Goal: Check status

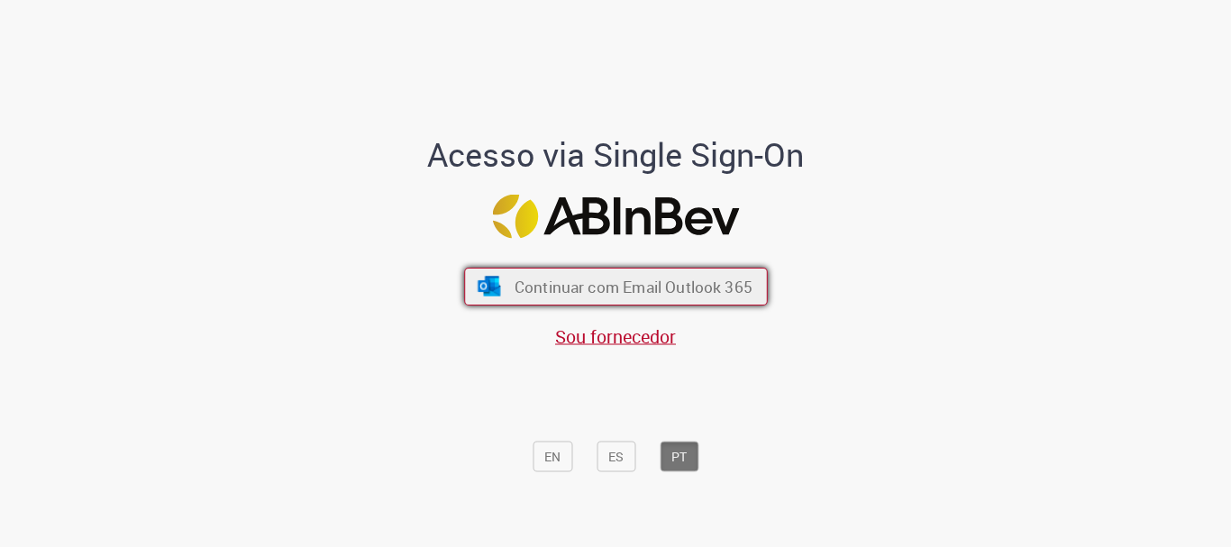
click at [563, 288] on span "Continuar com Email Outlook 365" at bounding box center [633, 287] width 238 height 21
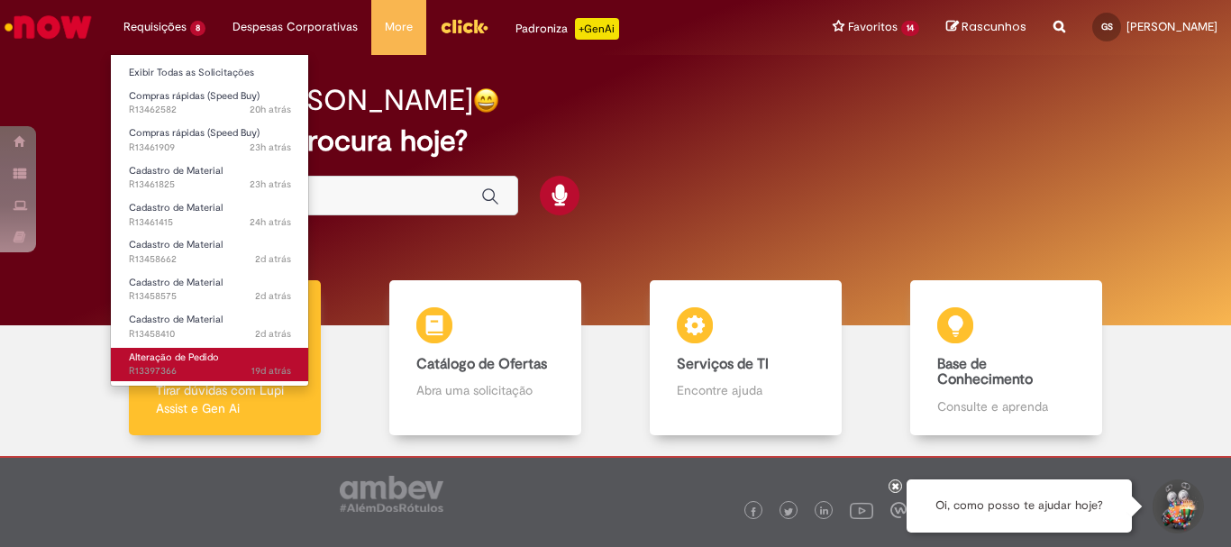
click at [242, 363] on link "Alteração de Pedido 19d atrás 19 dias atrás R13397366" at bounding box center [210, 364] width 198 height 33
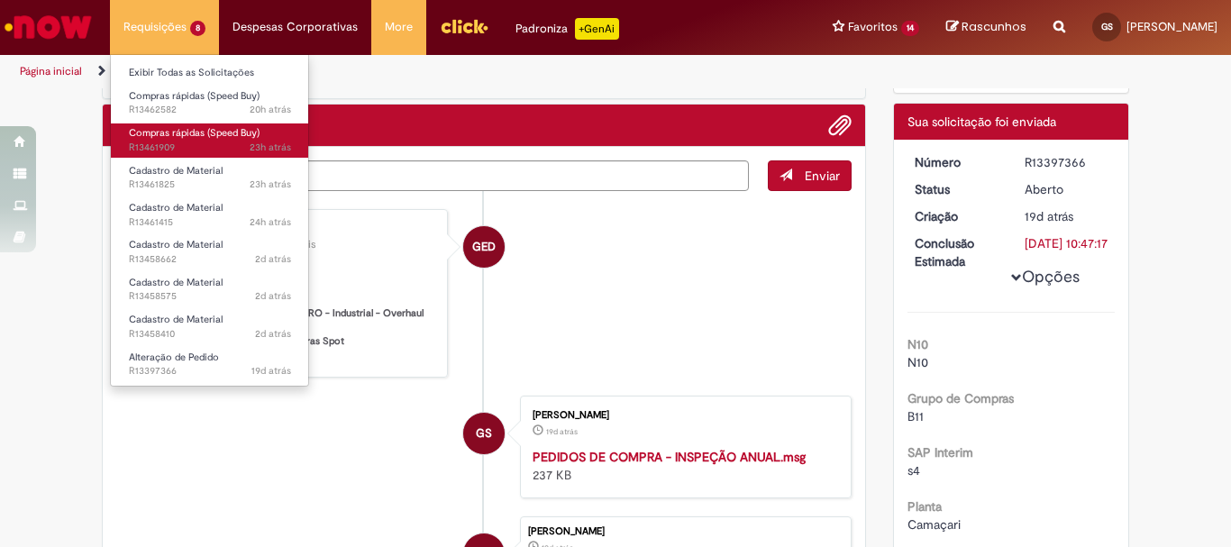
scroll to position [194, 0]
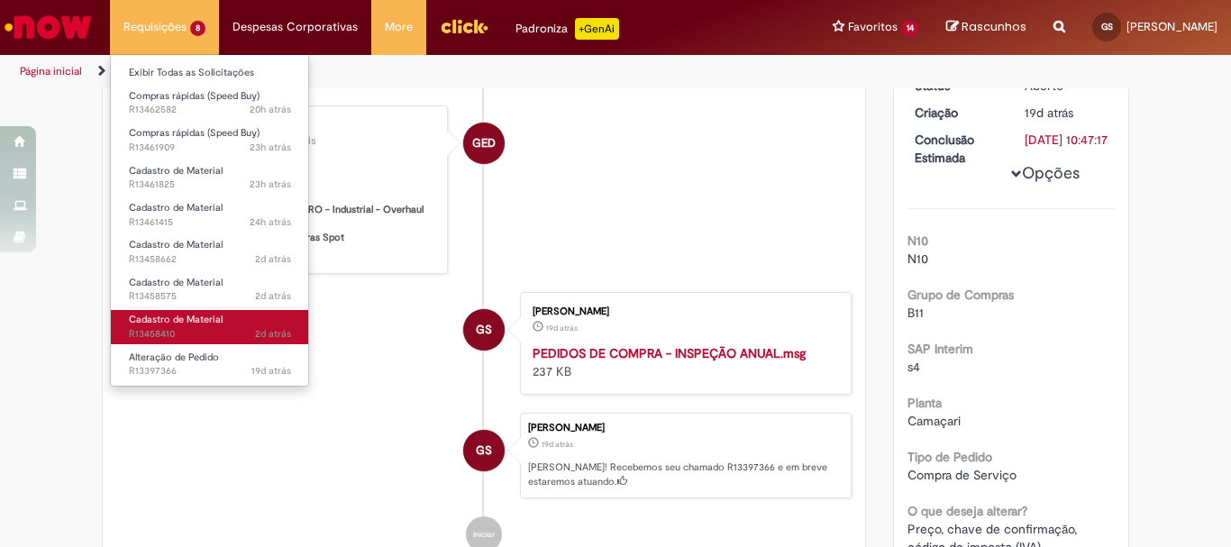
click at [207, 316] on span "Cadastro de Material" at bounding box center [176, 320] width 94 height 14
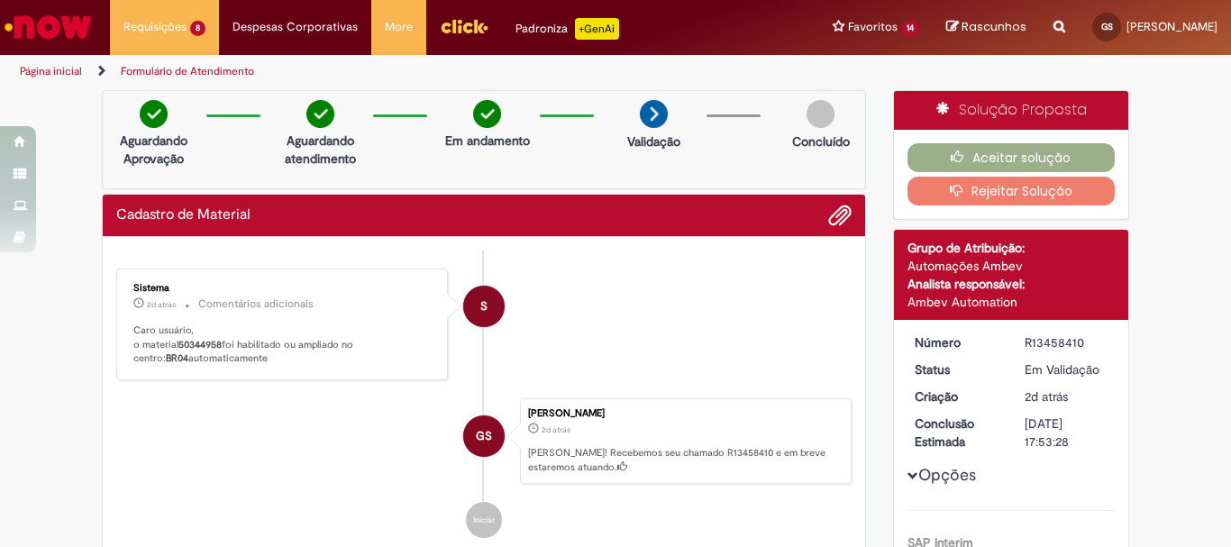
click at [206, 339] on b "50344958" at bounding box center [199, 345] width 43 height 14
copy p "50344958"
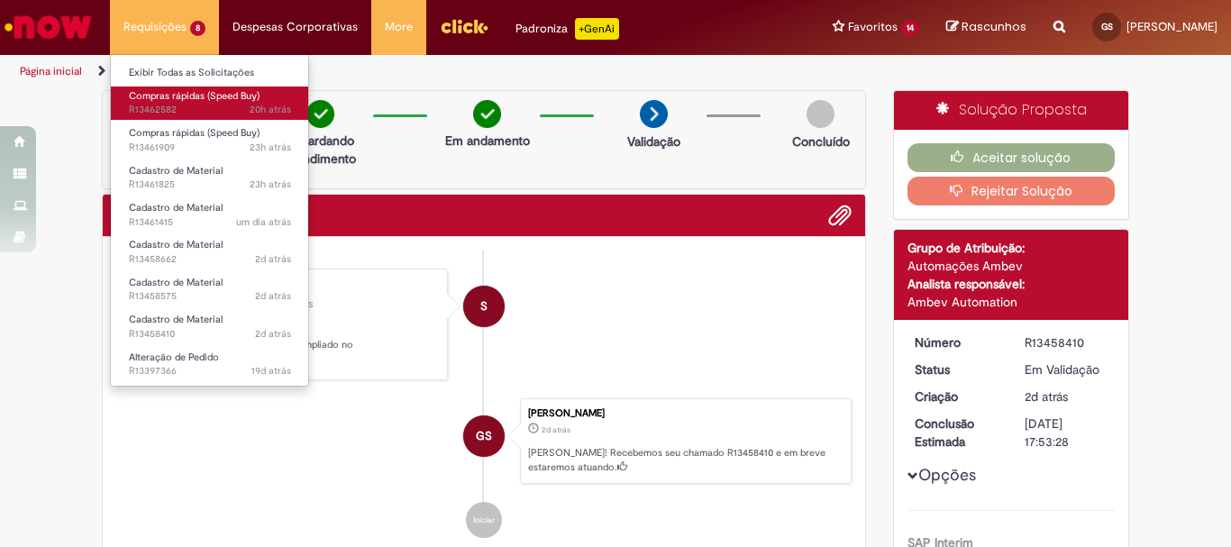
click at [155, 114] on span "20h atrás 20 horas atrás R13462582" at bounding box center [210, 110] width 162 height 14
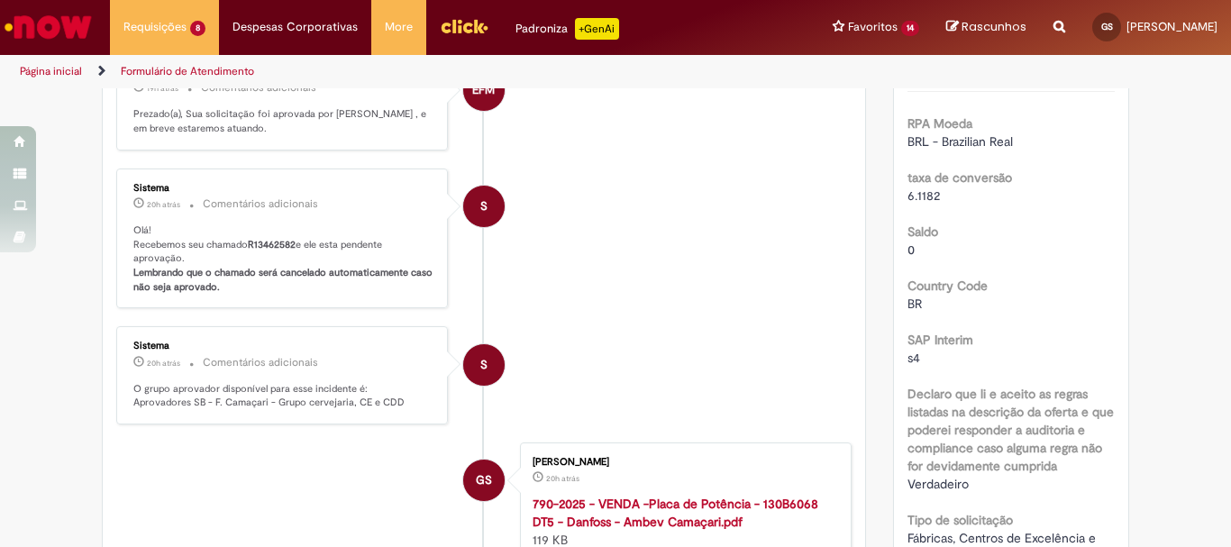
scroll to position [104, 0]
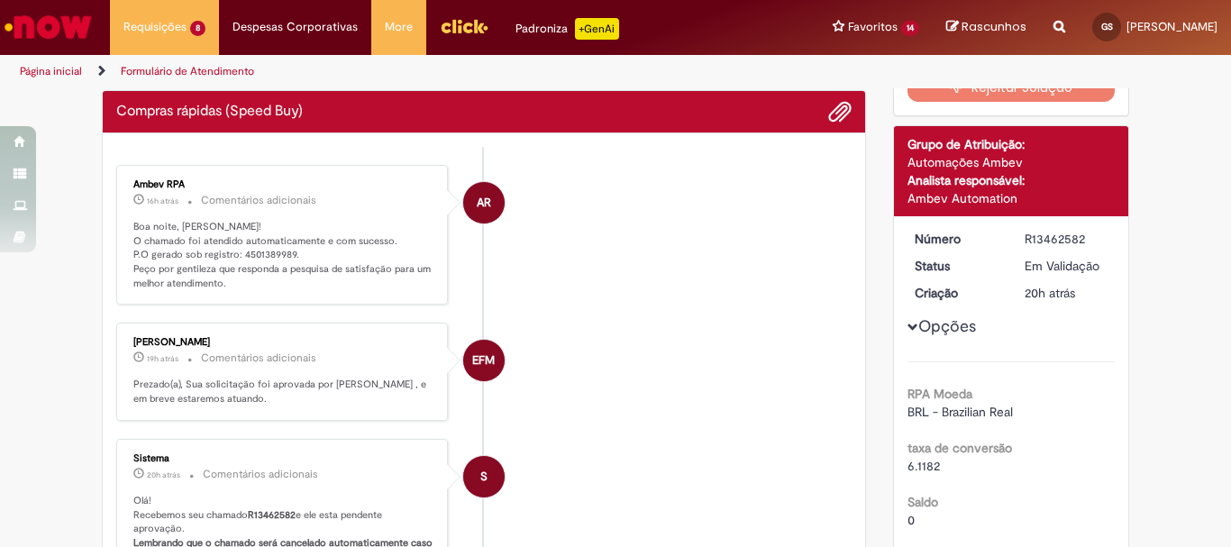
click at [275, 247] on p "Boa noite, [PERSON_NAME]! O chamado foi atendido automaticamente e com sucesso.…" at bounding box center [283, 255] width 300 height 71
click at [267, 252] on p "Boa noite, [PERSON_NAME]! O chamado foi atendido automaticamente e com sucesso.…" at bounding box center [283, 255] width 300 height 71
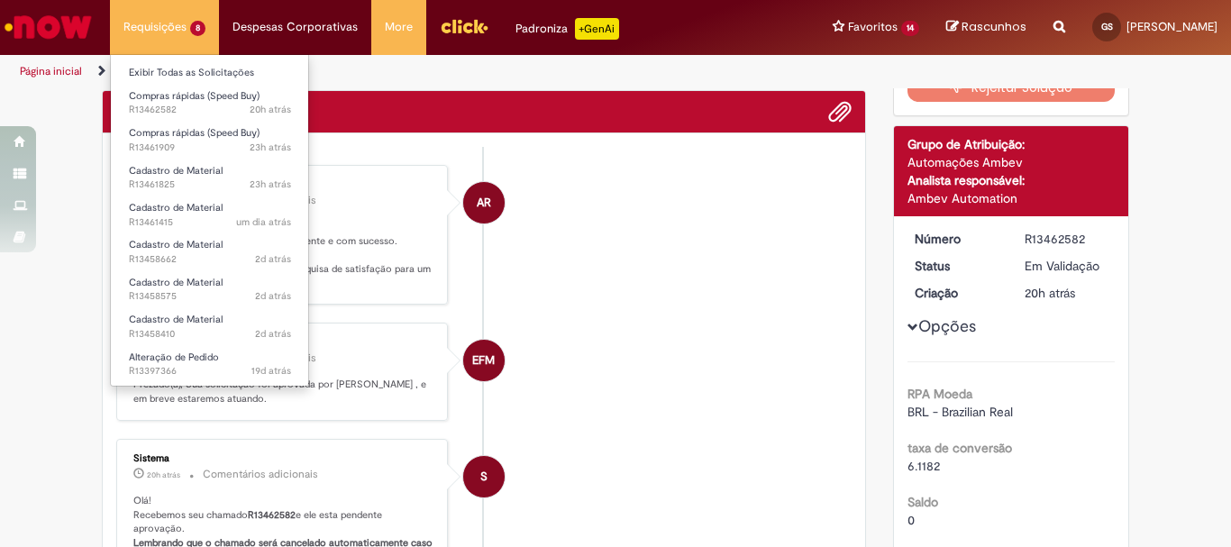
copy p "4501389989"
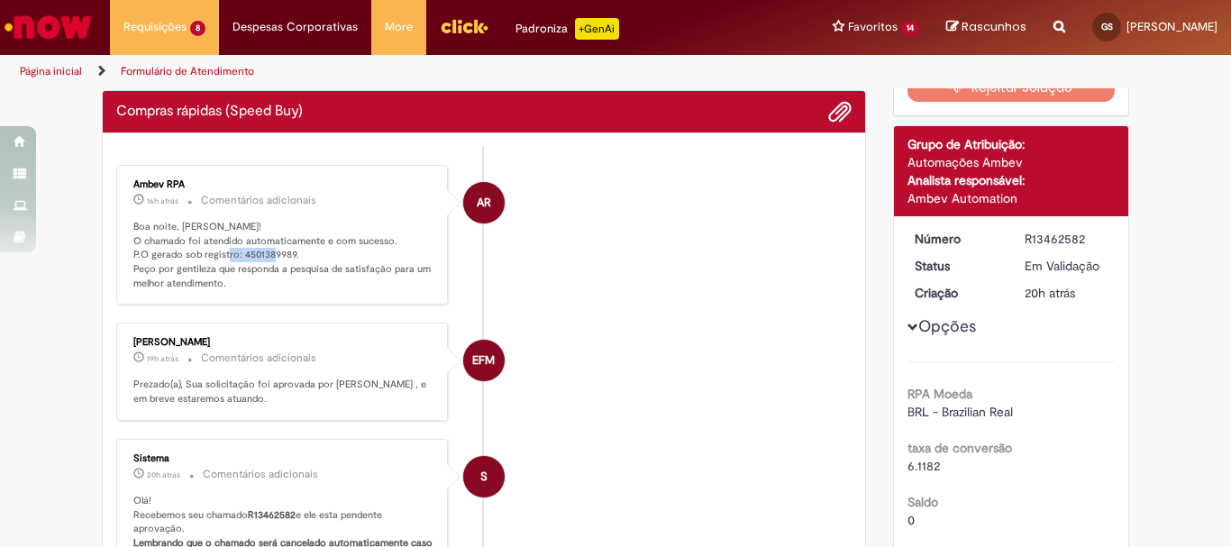
scroll to position [0, 0]
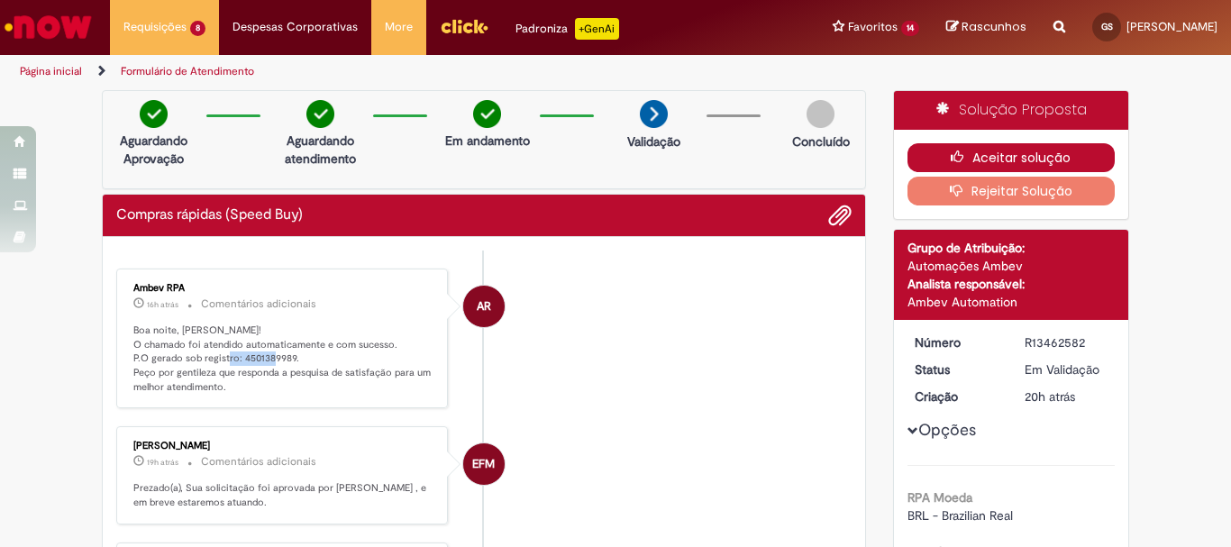
click at [969, 162] on button "Aceitar solução" at bounding box center [1012, 157] width 208 height 29
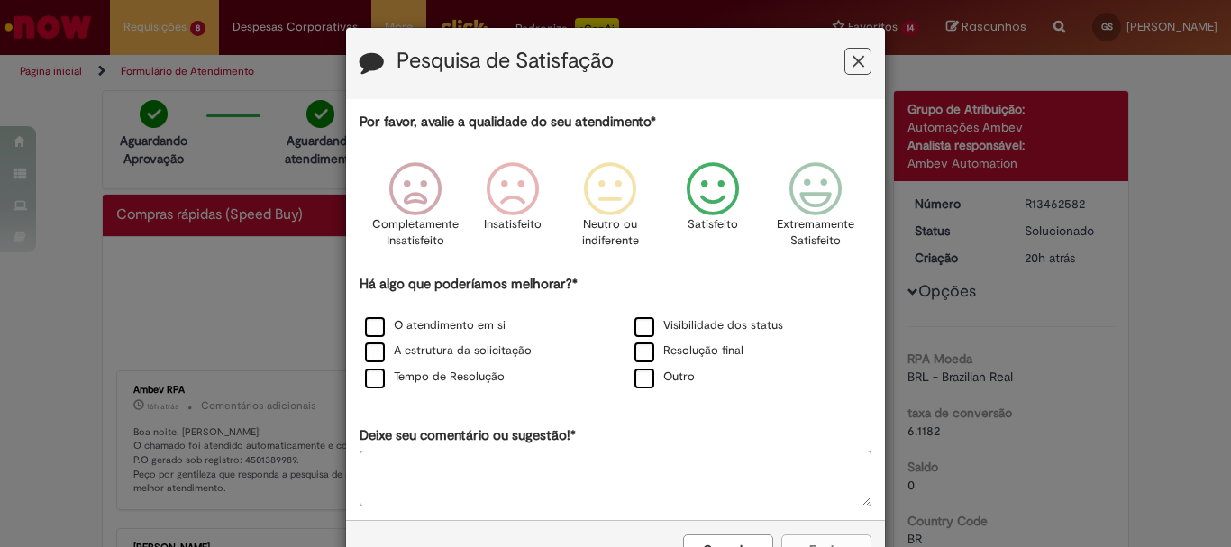
click at [686, 204] on icon "Feedback" at bounding box center [714, 189] width 68 height 54
click at [678, 326] on label "Visibilidade dos status" at bounding box center [709, 325] width 149 height 17
click at [791, 545] on button "Enviar" at bounding box center [827, 550] width 90 height 31
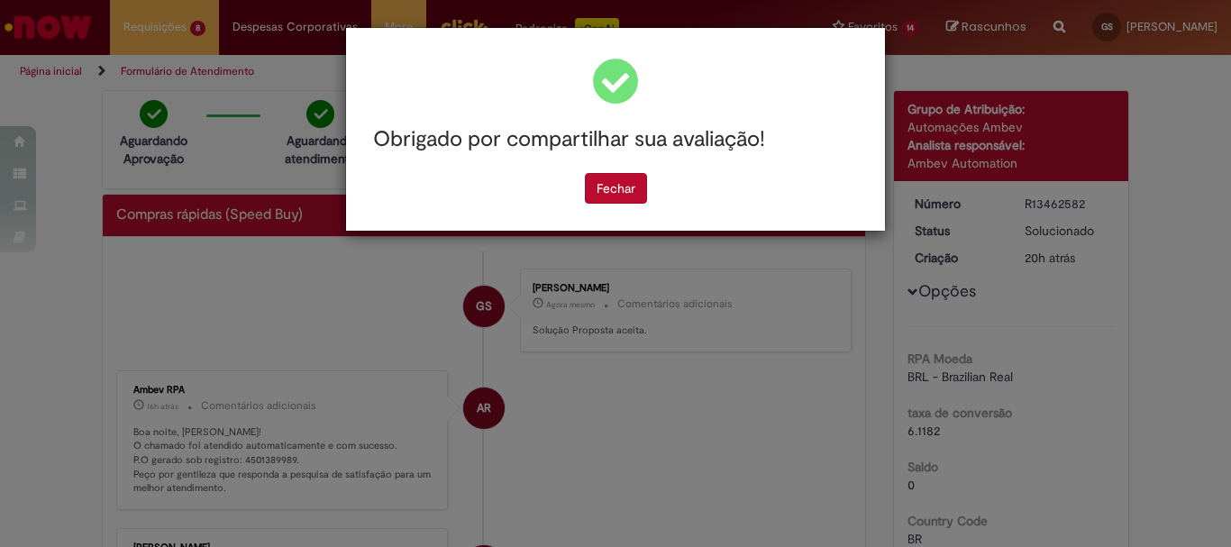
drag, startPoint x: 601, startPoint y: 190, endPoint x: 569, endPoint y: 190, distance: 32.5
click at [600, 190] on button "Fechar" at bounding box center [616, 188] width 62 height 31
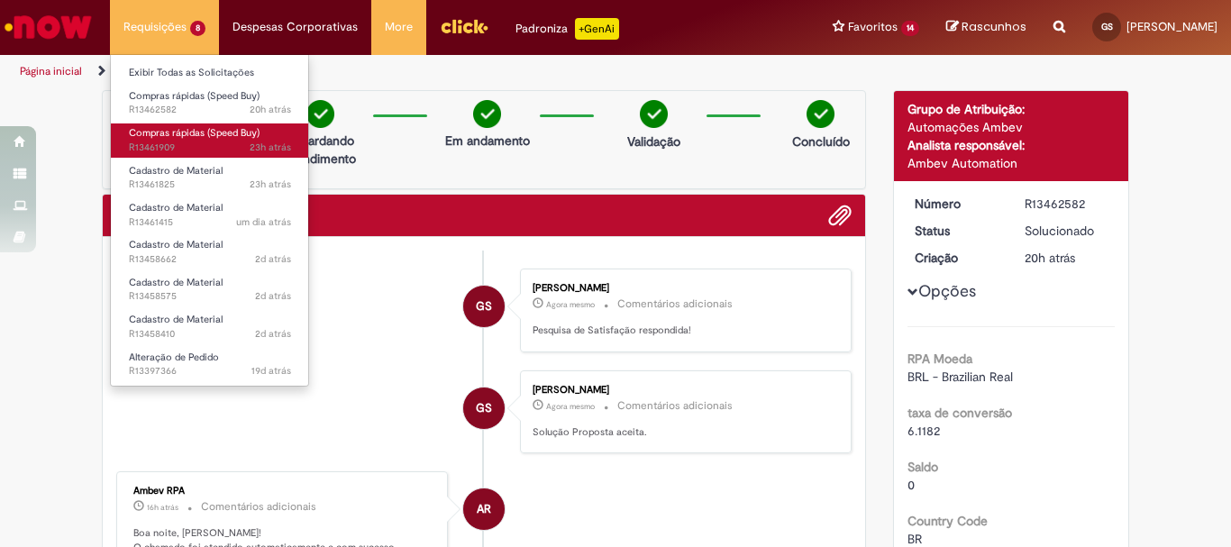
click at [184, 133] on span "Compras rápidas (Speed Buy)" at bounding box center [194, 133] width 131 height 14
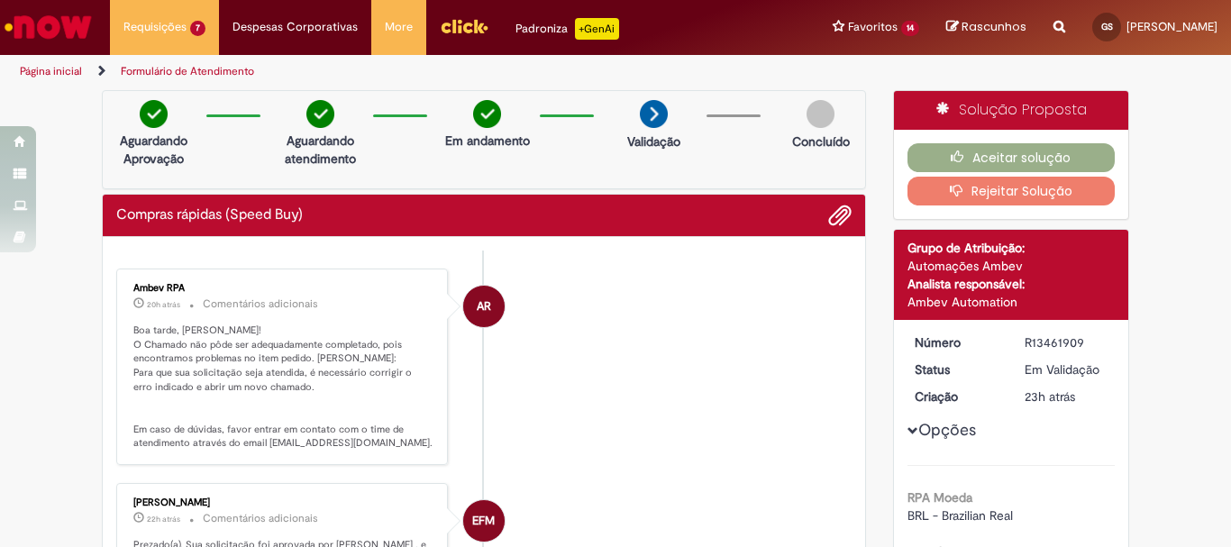
scroll to position [90, 0]
